Goal: Information Seeking & Learning: Learn about a topic

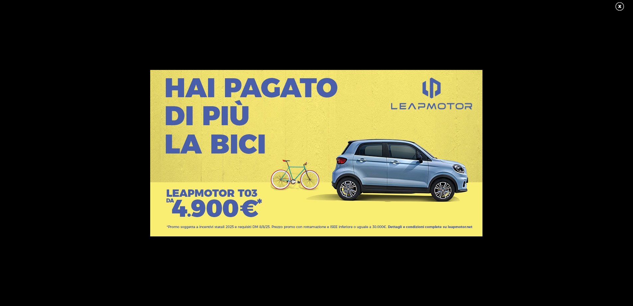
click at [618, 7] on link at bounding box center [623, 7] width 17 height 10
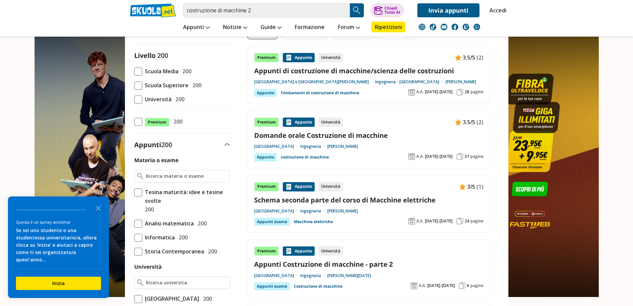
scroll to position [33, 0]
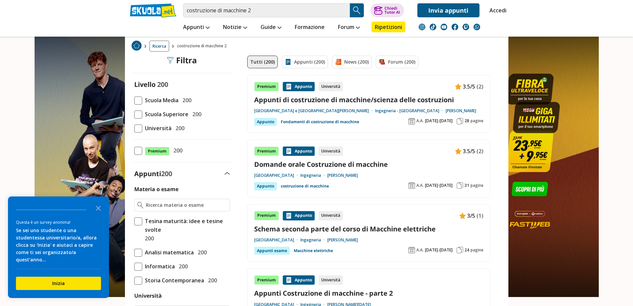
click at [138, 129] on span at bounding box center [138, 128] width 8 height 8
click at [134, 128] on input "Università 200" at bounding box center [134, 128] width 0 height 0
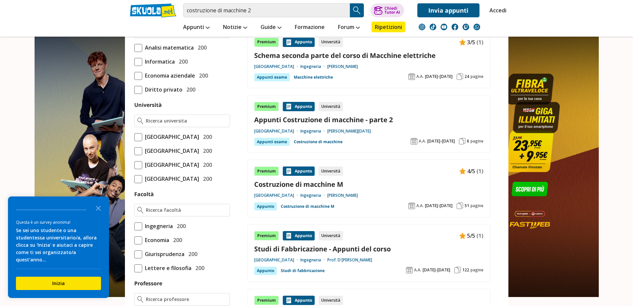
scroll to position [200, 0]
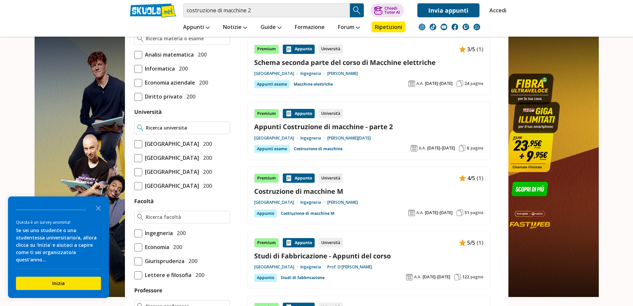
click at [169, 126] on input "Università" at bounding box center [186, 127] width 81 height 7
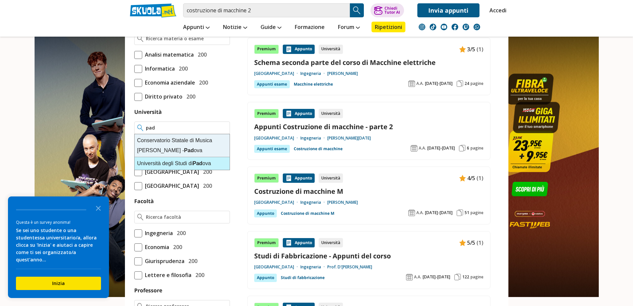
click at [177, 161] on div "Università degli Studi di Pad ova" at bounding box center [182, 163] width 95 height 13
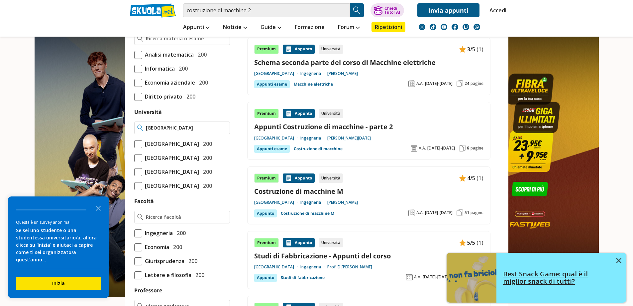
type input "[GEOGRAPHIC_DATA]"
click at [618, 263] on button at bounding box center [619, 260] width 5 height 7
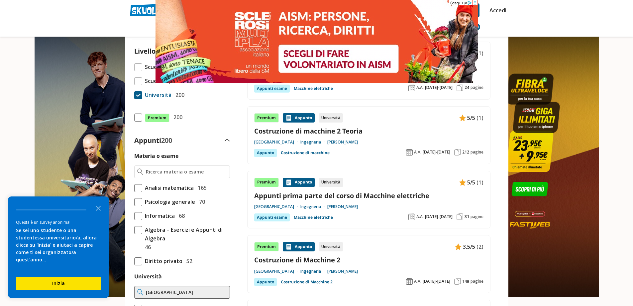
click at [475, 3] on circle at bounding box center [475, 2] width 1 height 1
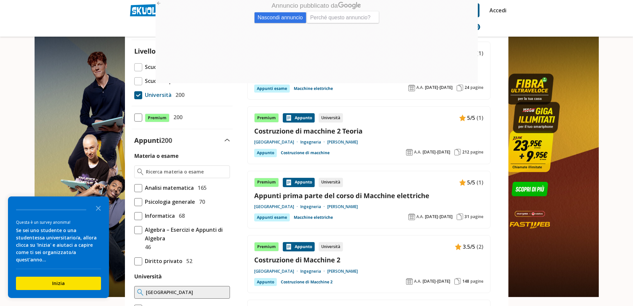
click at [269, 15] on span "Nascondi annuncio" at bounding box center [280, 17] width 52 height 11
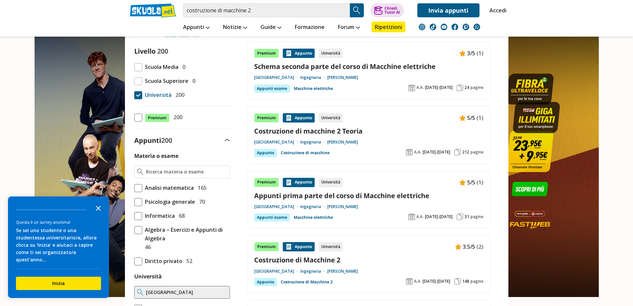
click at [96, 213] on icon "Close the survey" at bounding box center [98, 207] width 13 height 13
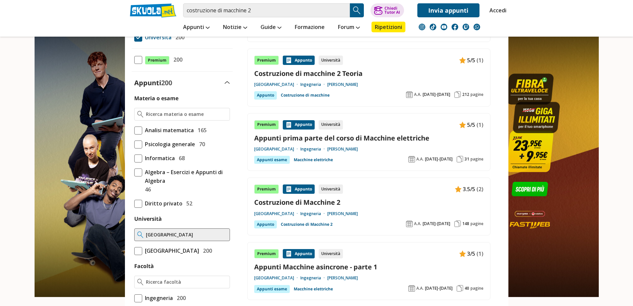
scroll to position [133, 0]
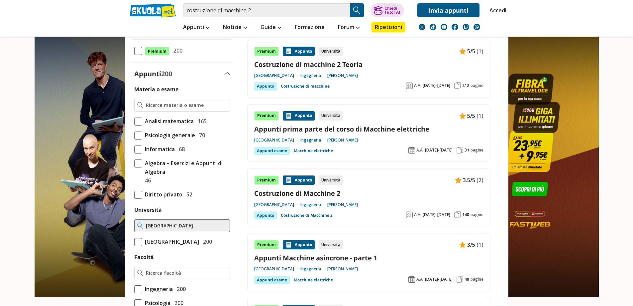
click at [414, 195] on link "Costruzione di Macchine 2" at bounding box center [368, 193] width 229 height 9
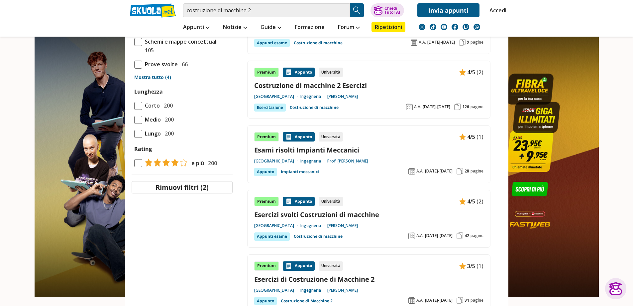
scroll to position [632, 0]
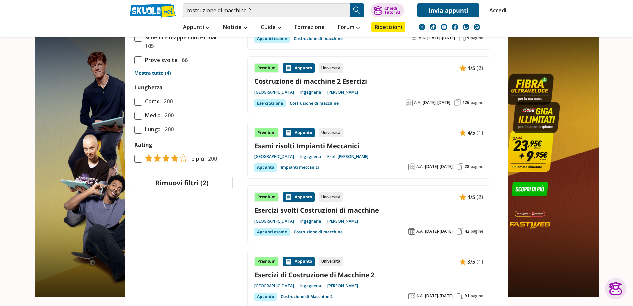
click at [364, 147] on link "Esami risolti Impianti Meccanici" at bounding box center [368, 145] width 229 height 9
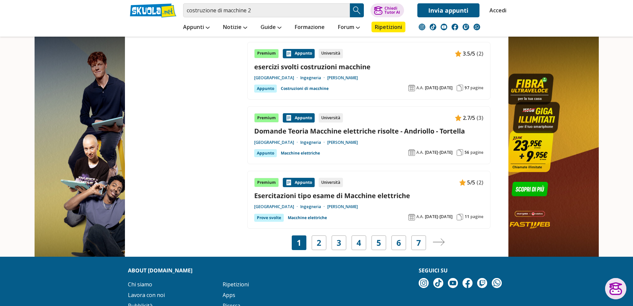
scroll to position [1164, 0]
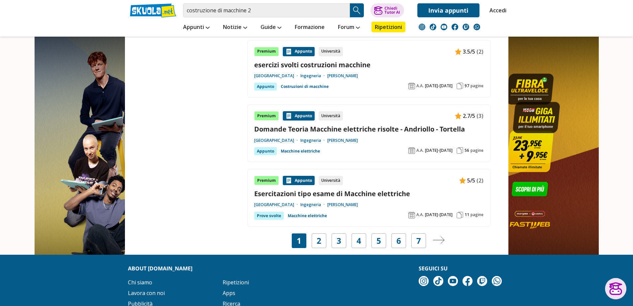
click at [321, 242] on link "2" at bounding box center [319, 240] width 5 height 9
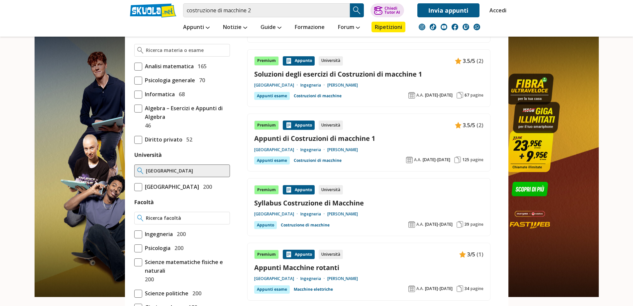
scroll to position [200, 0]
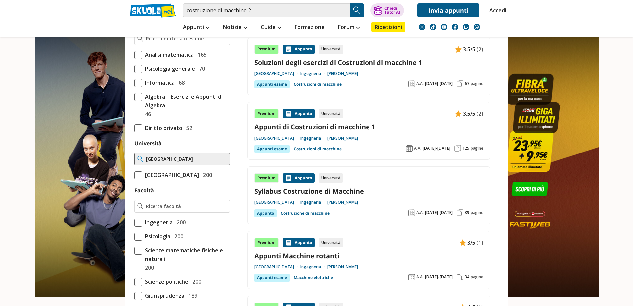
click at [145, 226] on span "Ingegneria" at bounding box center [157, 222] width 31 height 9
click at [134, 222] on input "Ingegneria 200" at bounding box center [134, 222] width 0 height 0
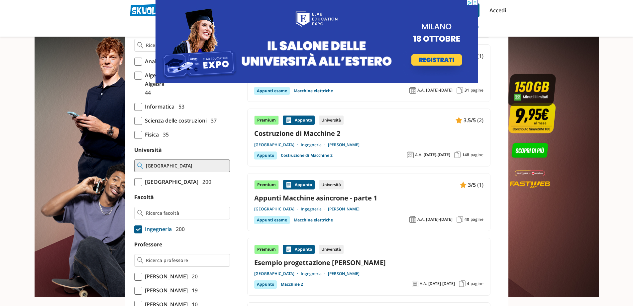
scroll to position [200, 0]
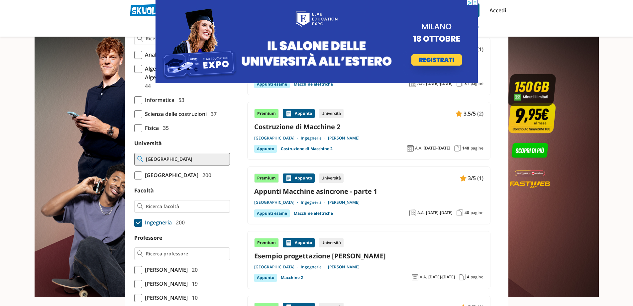
click at [141, 178] on span at bounding box center [138, 175] width 8 height 8
click at [134, 175] on input "[GEOGRAPHIC_DATA] 200" at bounding box center [134, 175] width 0 height 0
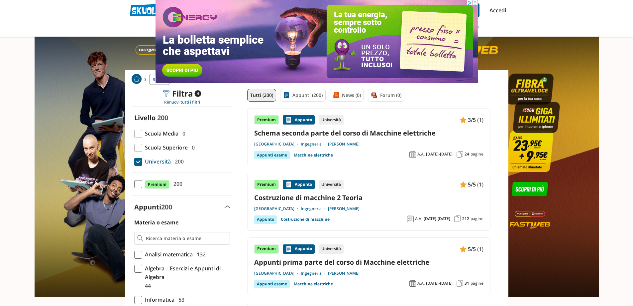
click at [366, 199] on link "Costruzione di macchine 2 Teoria" at bounding box center [368, 197] width 229 height 9
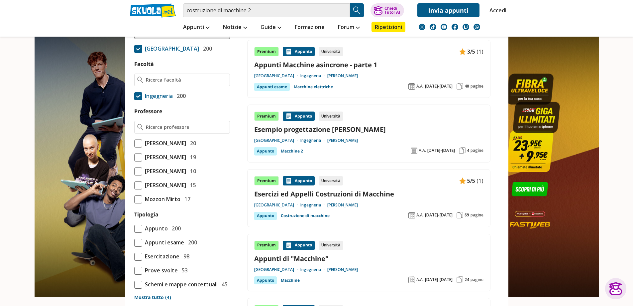
scroll to position [333, 0]
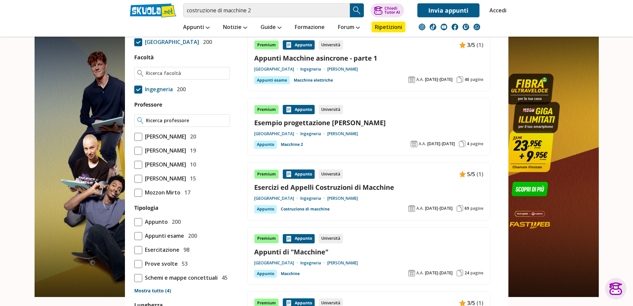
click at [187, 127] on div at bounding box center [182, 120] width 96 height 13
click at [142, 183] on span at bounding box center [138, 179] width 8 height 8
click at [134, 178] on input "[PERSON_NAME] 15" at bounding box center [134, 178] width 0 height 0
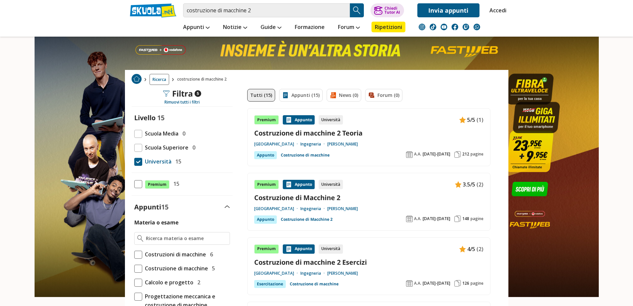
click at [328, 133] on link "Costruzione di macchine 2 Teoria" at bounding box center [368, 132] width 229 height 9
